Goal: Task Accomplishment & Management: Complete application form

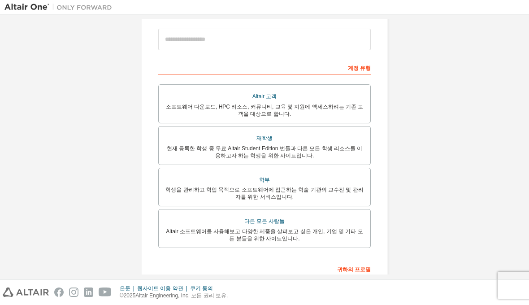
scroll to position [179, 0]
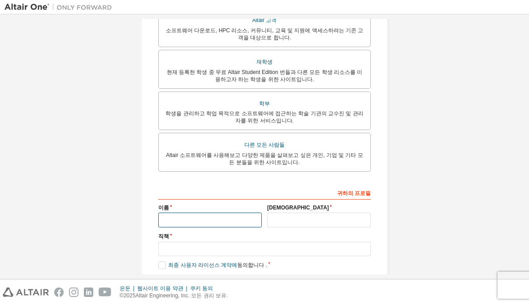
click at [230, 215] on input "text" at bounding box center [210, 219] width 104 height 15
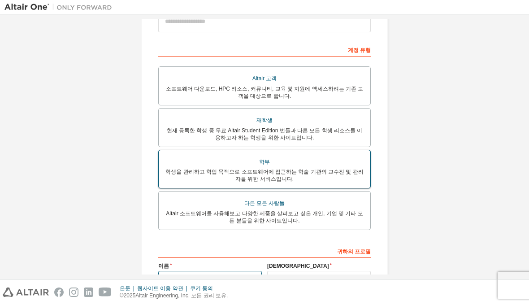
scroll to position [134, 0]
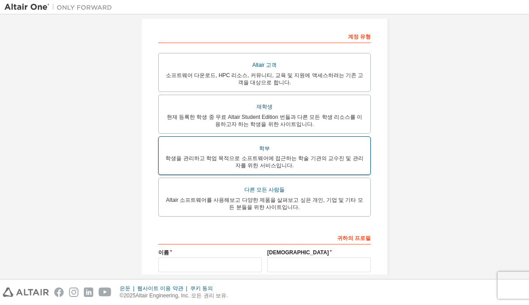
click at [334, 157] on font "학생을 관리하고 학업 목적으로 소프트웨어에 접근하는 학술 기관의 교수진 및 관리자를 위한 서비스입니다." at bounding box center [264, 161] width 198 height 13
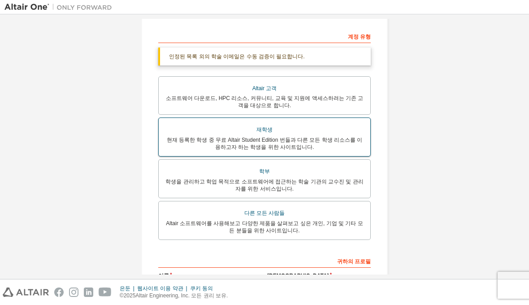
click at [354, 148] on div "현재 등록한 학생 중 무료 Altair Student Edition 번들과 다른 모든 학생 리소스를 이용하고자 하는 학생을 위한 사이트입니다." at bounding box center [264, 143] width 201 height 14
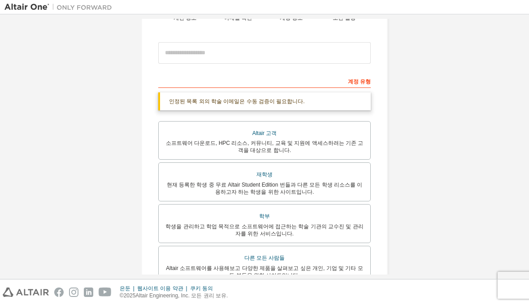
scroll to position [45, 0]
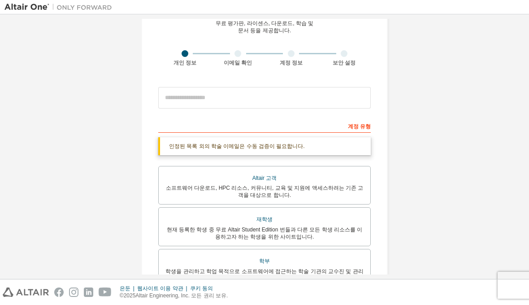
click at [247, 120] on div "계정 유형" at bounding box center [264, 125] width 212 height 14
click at [281, 132] on div "계정 유형" at bounding box center [264, 125] width 212 height 14
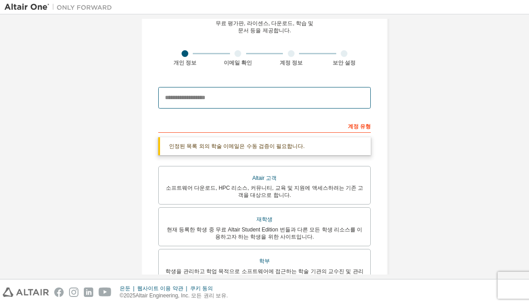
click at [236, 98] on input "email" at bounding box center [264, 98] width 212 height 22
type input "**********"
click at [262, 98] on input "**********" at bounding box center [264, 98] width 212 height 22
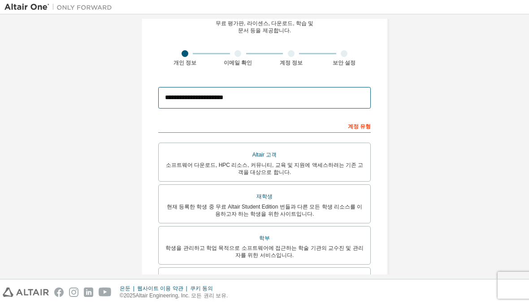
click at [287, 104] on input "**********" at bounding box center [264, 98] width 212 height 22
click at [268, 95] on input "**********" at bounding box center [264, 98] width 212 height 22
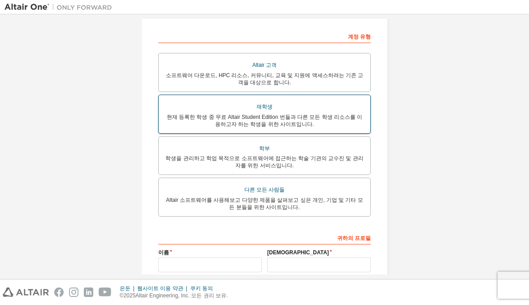
scroll to position [179, 0]
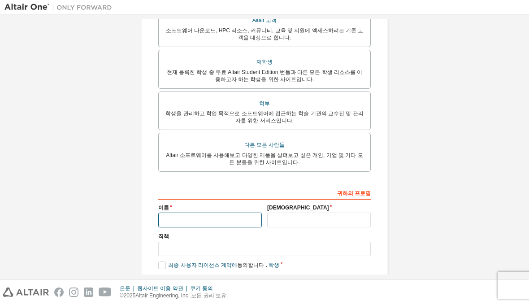
click at [194, 224] on input "text" at bounding box center [210, 219] width 104 height 15
type input "*"
type input "******"
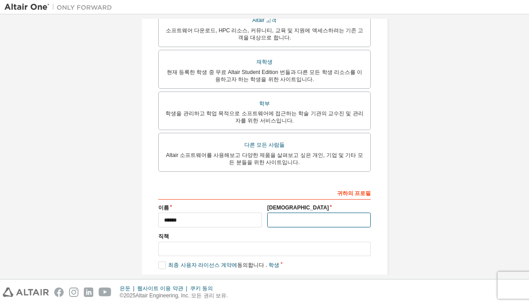
click at [303, 221] on input "text" at bounding box center [319, 219] width 104 height 15
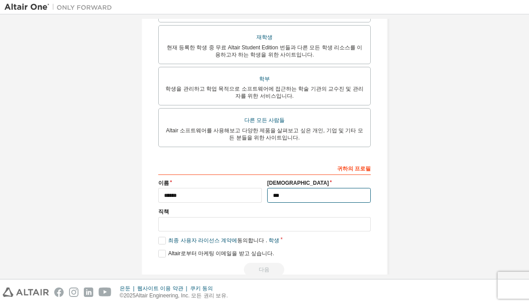
scroll to position [224, 0]
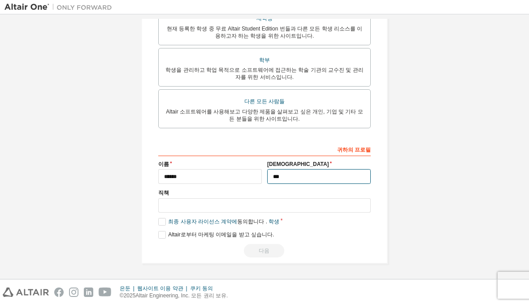
type input "***"
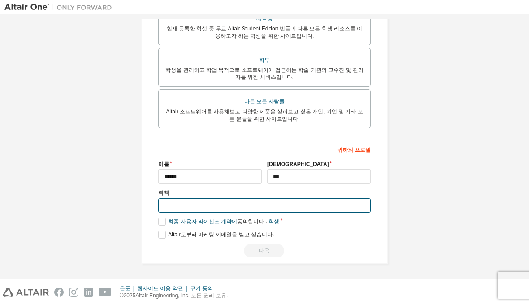
click at [195, 208] on input "text" at bounding box center [264, 205] width 212 height 15
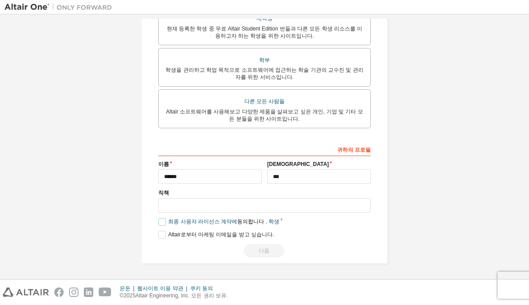
click at [158, 224] on label "최종 사용자 라이선스 계약에 동의합니다 . 학생" at bounding box center [218, 222] width 121 height 8
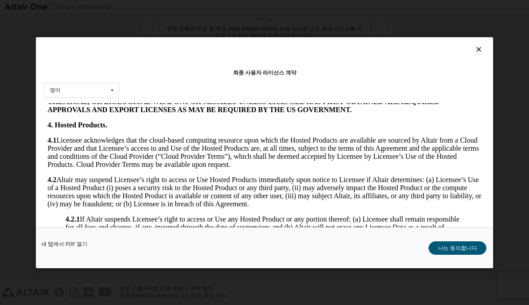
scroll to position [807, 0]
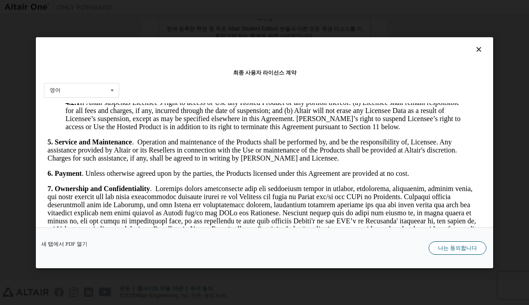
click at [467, 242] on button "나는 동의합니다" at bounding box center [458, 247] width 58 height 13
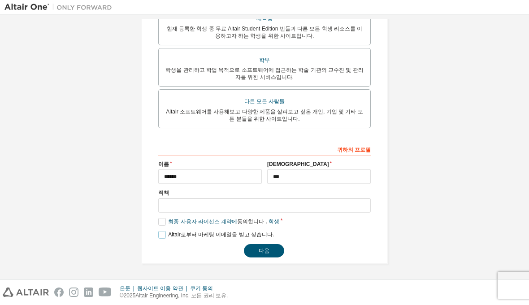
click at [160, 236] on label "Altair로부터 마케팅 이메일을 받고 싶습니다." at bounding box center [216, 235] width 116 height 8
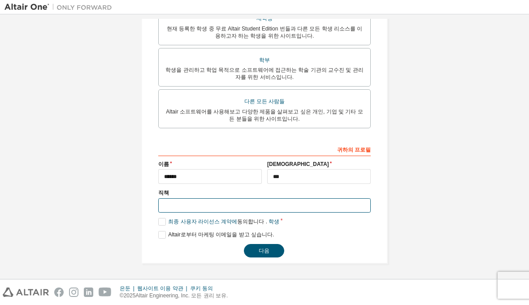
click at [216, 205] on input "text" at bounding box center [264, 205] width 212 height 15
type input "*"
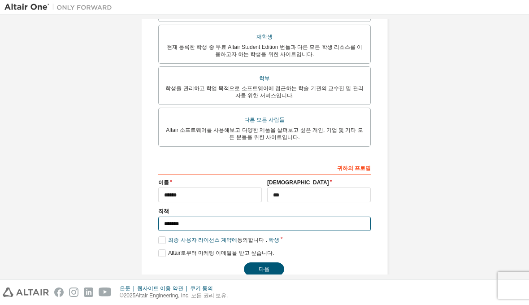
scroll to position [224, 0]
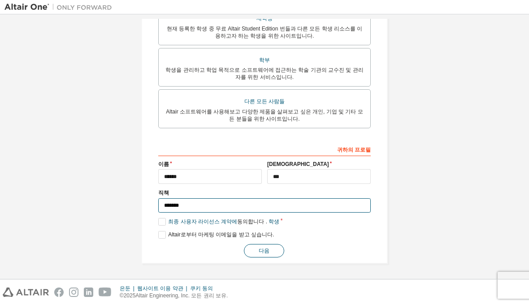
type input "*******"
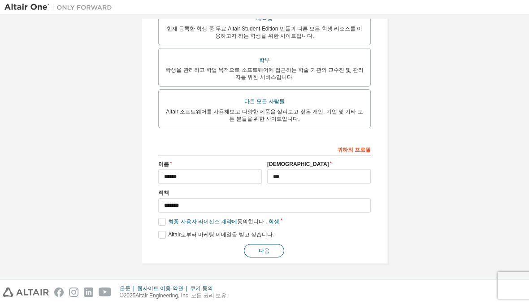
click at [264, 247] on font "다음" at bounding box center [264, 250] width 11 height 6
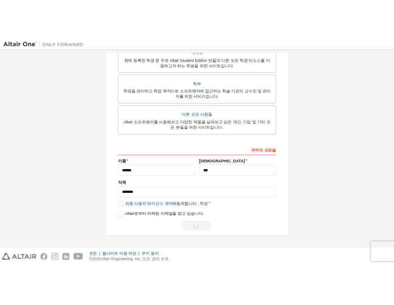
scroll to position [0, 0]
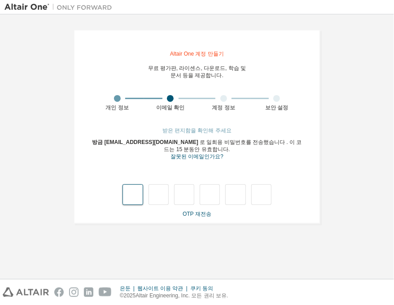
click at [133, 203] on input "text" at bounding box center [132, 194] width 20 height 21
type input "*"
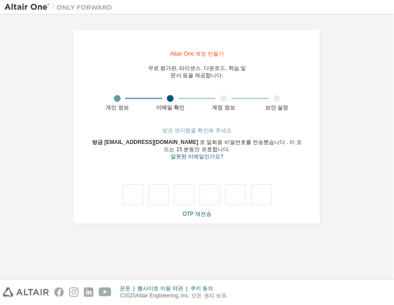
type input "*"
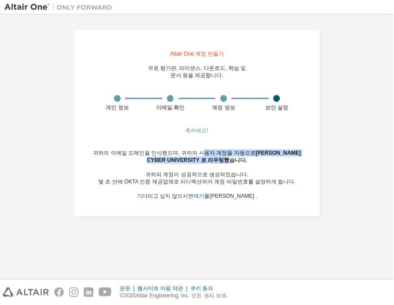
drag, startPoint x: 202, startPoint y: 152, endPoint x: 235, endPoint y: 158, distance: 33.7
click at [235, 158] on div "귀하의 이메일 도메인을 인식했으며, 귀하의 사용자 계정을 자동으로 [PERSON_NAME] CYBER UNIVERSITY 로 라우팅했습니다 .…" at bounding box center [197, 174] width 212 height 50
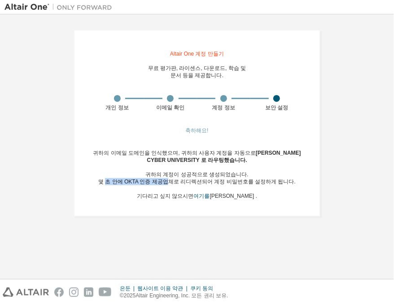
drag, startPoint x: 112, startPoint y: 183, endPoint x: 200, endPoint y: 182, distance: 88.3
click at [199, 182] on font "몇 초 안에 OKTA 인증 제공업체로 리디렉션되어 계정 비밀번호를 설정하게 됩니다." at bounding box center [196, 181] width 197 height 6
click at [200, 182] on font "몇 초 안에 OKTA 인증 제공업체로 리디렉션되어 계정 비밀번호를 설정하게 됩니다." at bounding box center [196, 181] width 197 height 6
